Goal: Book appointment/travel/reservation

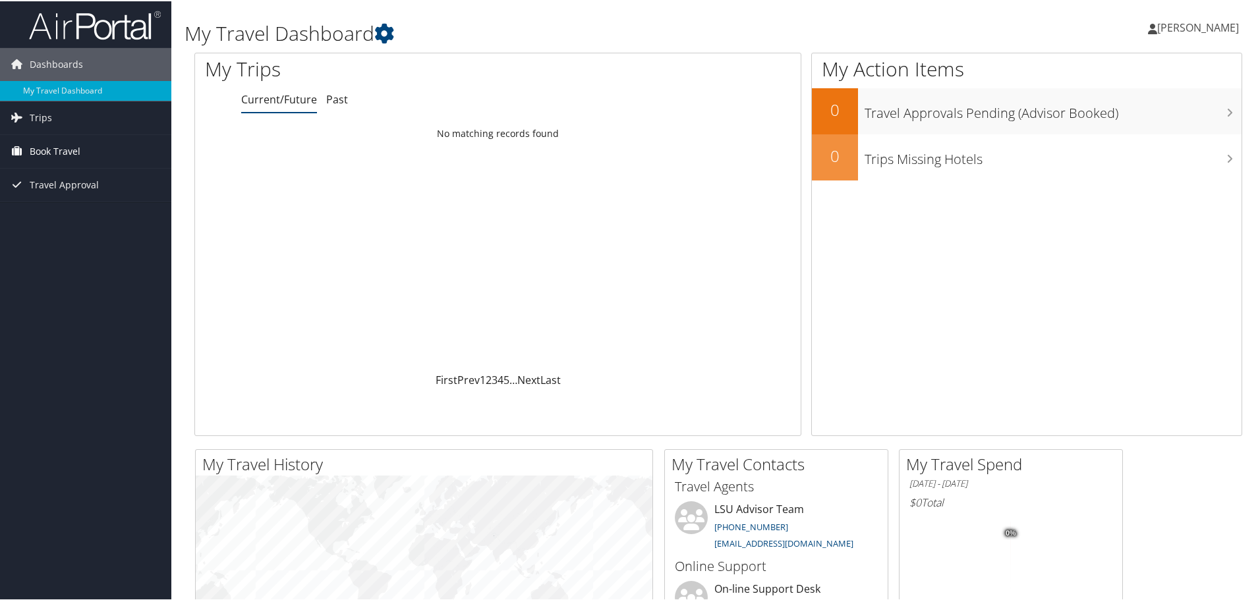
click at [56, 154] on span "Book Travel" at bounding box center [55, 150] width 51 height 33
click at [66, 196] on link "Book/Manage Online Trips" at bounding box center [85, 196] width 171 height 20
